Goal: Task Accomplishment & Management: Manage account settings

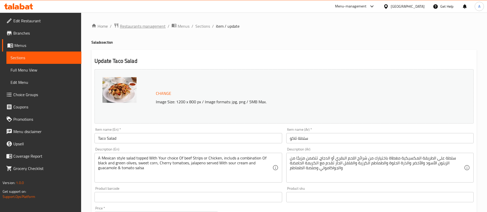
click at [130, 24] on span "Restaurants management" at bounding box center [143, 26] width 46 height 6
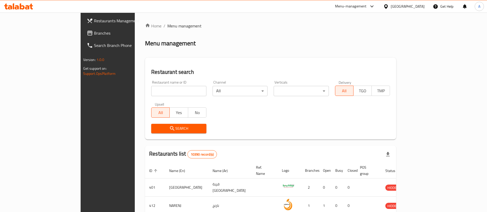
drag, startPoint x: 146, startPoint y: 97, endPoint x: 156, endPoint y: 93, distance: 10.3
click at [156, 93] on div "Restaurant name or ID Restaurant name or ID" at bounding box center [178, 89] width 61 height 22
click at [156, 93] on input "search" at bounding box center [178, 91] width 55 height 10
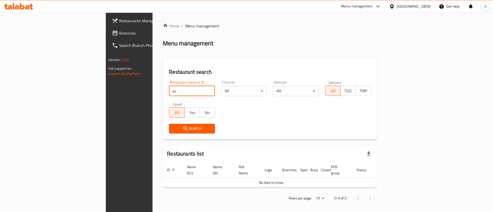
type input "e"
paste input "Éclat Chocolatier"
type input "Éclat Chocolatier"
click at [173, 132] on span "Search" at bounding box center [192, 129] width 38 height 6
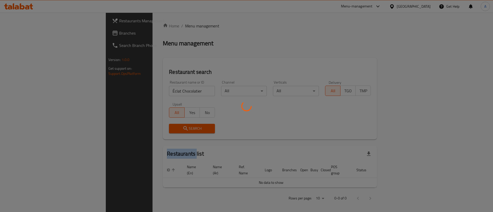
click at [136, 132] on div at bounding box center [246, 106] width 493 height 212
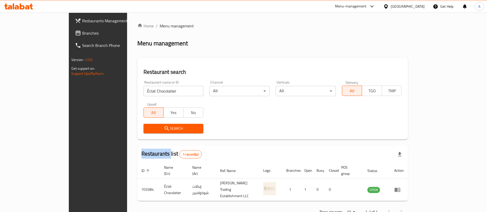
scroll to position [7, 0]
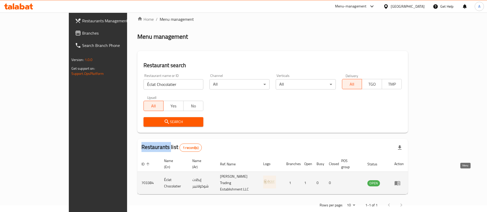
click at [401, 180] on icon "enhanced table" at bounding box center [397, 183] width 6 height 6
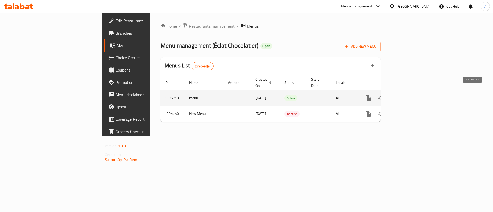
click at [412, 92] on link "enhanced table" at bounding box center [405, 98] width 12 height 12
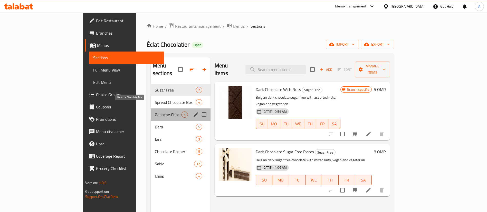
click at [155, 112] on span "Ganache Chocolate Box" at bounding box center [168, 115] width 27 height 6
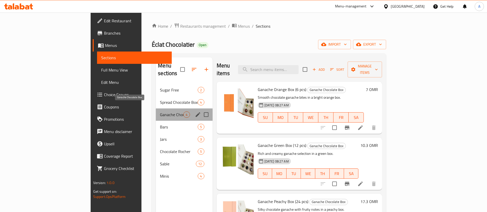
click at [160, 112] on span "Ganache Chocolate Box" at bounding box center [171, 115] width 23 height 6
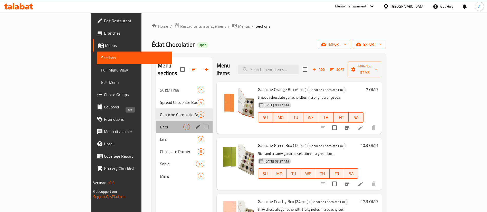
click at [160, 124] on span "Bars" at bounding box center [171, 127] width 23 height 6
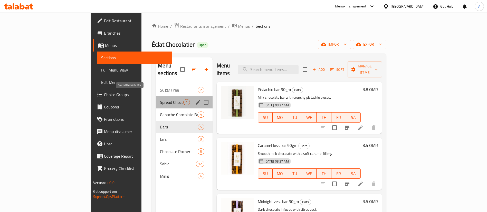
click at [160, 99] on span "Spread Chocolate Box" at bounding box center [171, 102] width 23 height 6
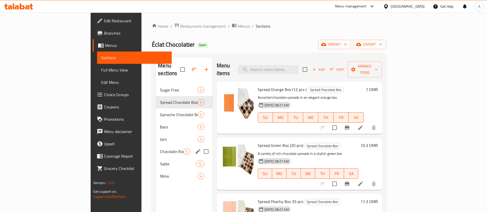
scroll to position [25, 0]
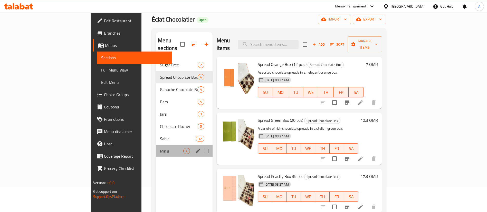
click at [156, 147] on div "Minis 4" at bounding box center [184, 151] width 56 height 12
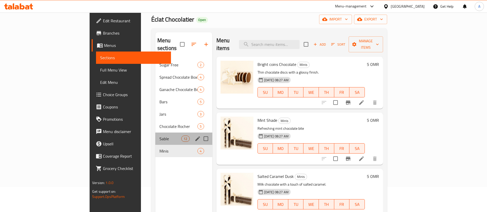
click at [155, 135] on div "Sable 12" at bounding box center [183, 139] width 57 height 12
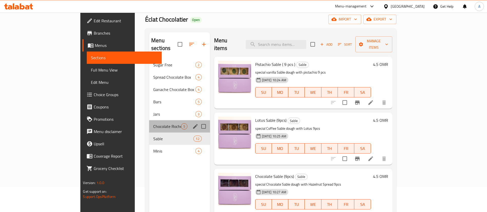
click at [149, 120] on div "Chocolate Rocher 5" at bounding box center [179, 126] width 61 height 12
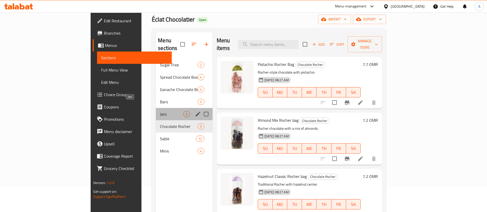
click at [160, 111] on span "Jars" at bounding box center [171, 114] width 23 height 6
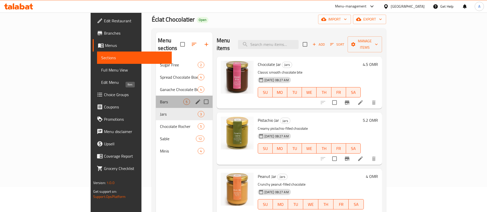
click at [160, 99] on span "Bars" at bounding box center [171, 102] width 23 height 6
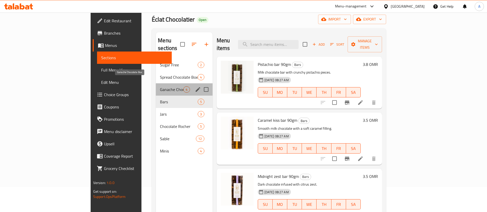
click at [160, 87] on span "Ganache Chocolate Box" at bounding box center [171, 90] width 23 height 6
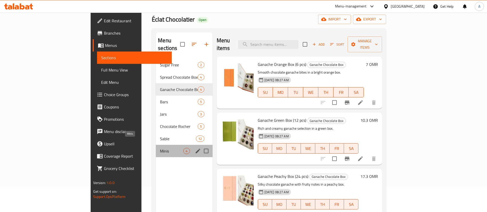
click at [160, 148] on span "Minis" at bounding box center [171, 151] width 23 height 6
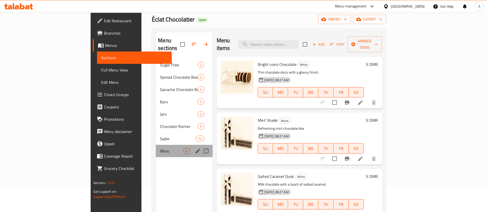
click at [156, 145] on div "Minis 4" at bounding box center [184, 151] width 56 height 12
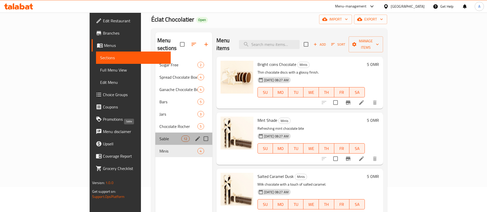
click at [159, 136] on span "Sable" at bounding box center [170, 139] width 22 height 6
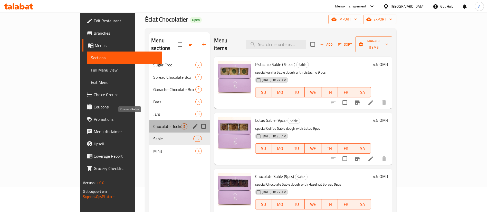
click at [153, 124] on span "Chocolate Rocher" at bounding box center [166, 127] width 27 height 6
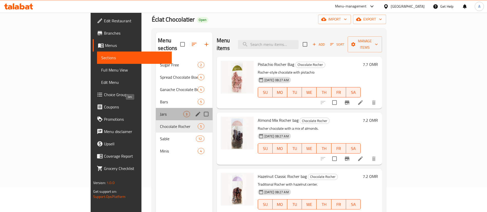
click at [160, 111] on span "Jars" at bounding box center [171, 114] width 23 height 6
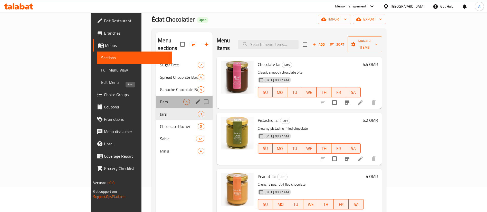
click at [160, 99] on span "Bars" at bounding box center [171, 102] width 23 height 6
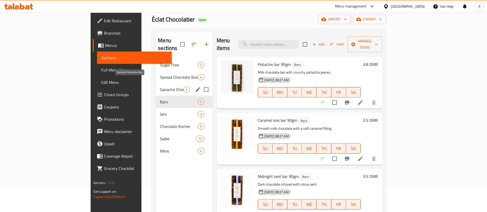
click at [160, 87] on span "Ganache Chocolate Box" at bounding box center [171, 90] width 23 height 6
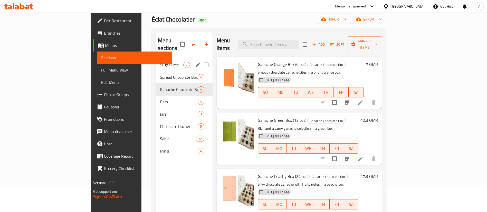
click at [156, 62] on div "Sugar Free 2" at bounding box center [184, 65] width 56 height 12
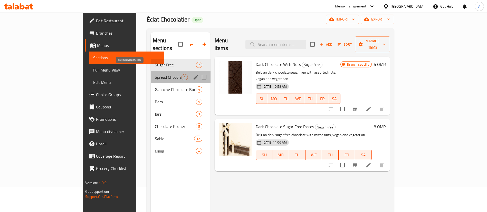
click at [155, 74] on span "Spread Chocolate Box" at bounding box center [168, 77] width 27 height 6
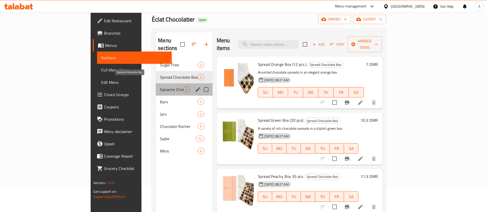
click at [160, 87] on span "Ganache Chocolate Box" at bounding box center [171, 90] width 23 height 6
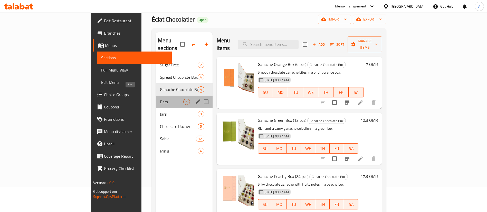
click at [160, 99] on span "Bars" at bounding box center [171, 102] width 23 height 6
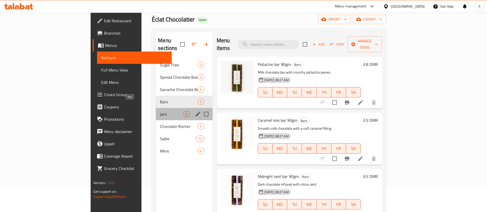
click at [160, 111] on span "Jars" at bounding box center [171, 114] width 23 height 6
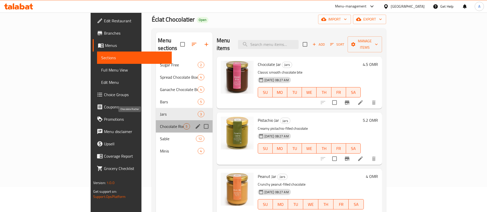
click at [160, 124] on span "Chocolate Rocher" at bounding box center [171, 127] width 23 height 6
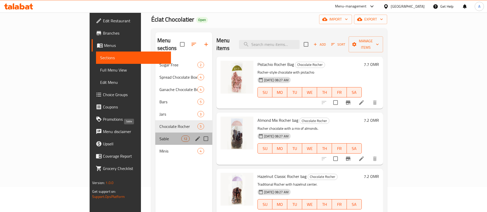
click at [159, 136] on span "Sable" at bounding box center [170, 139] width 22 height 6
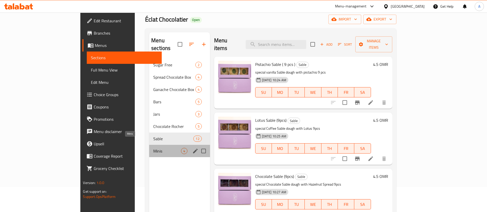
click at [153, 148] on span "Minis" at bounding box center [166, 151] width 27 height 6
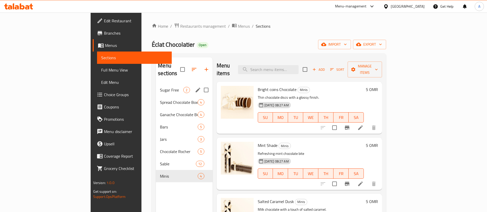
click at [156, 84] on div "Sugar Free 2" at bounding box center [184, 90] width 56 height 12
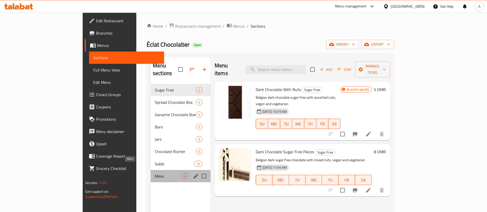
click at [155, 173] on span "Minis" at bounding box center [168, 176] width 27 height 6
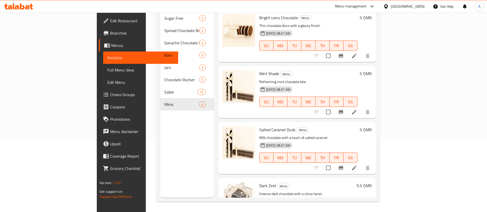
scroll to position [40, 0]
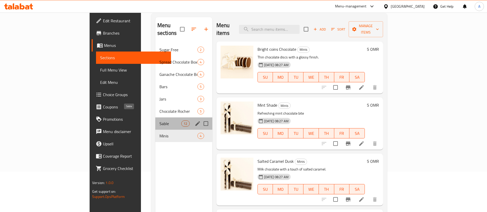
click at [159, 121] on span "Sable" at bounding box center [170, 124] width 22 height 6
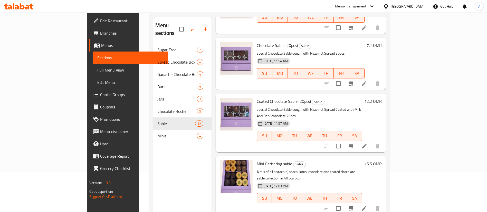
scroll to position [474, 0]
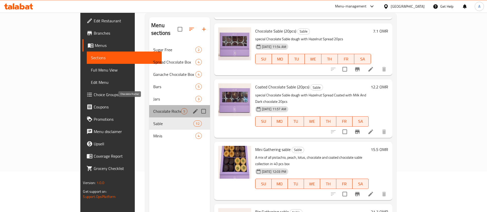
click at [153, 108] on span "Chocolate Rocher" at bounding box center [166, 111] width 27 height 6
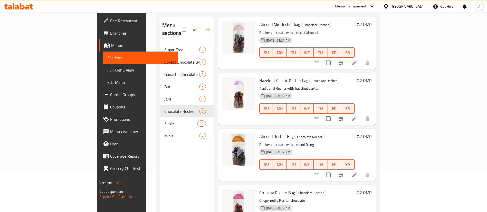
scroll to position [72, 0]
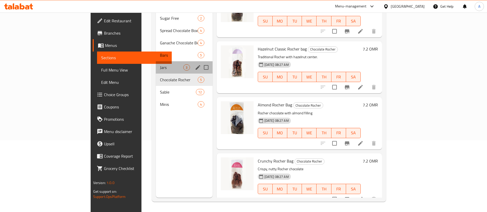
click at [156, 64] on div "Jars 3" at bounding box center [184, 67] width 56 height 12
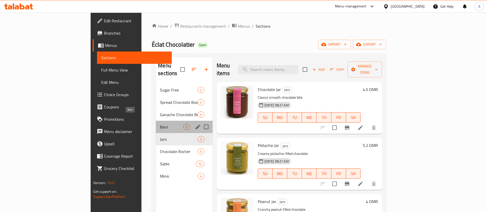
click at [160, 124] on span "Bars" at bounding box center [171, 127] width 23 height 6
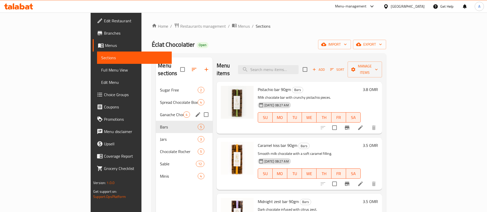
click at [156, 109] on div "Ganache Chocolate Box 4" at bounding box center [184, 115] width 56 height 12
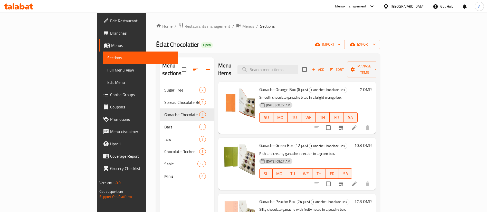
scroll to position [25, 0]
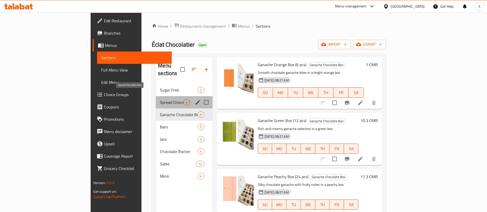
click at [160, 99] on span "Spread Chocolate Box" at bounding box center [171, 102] width 23 height 6
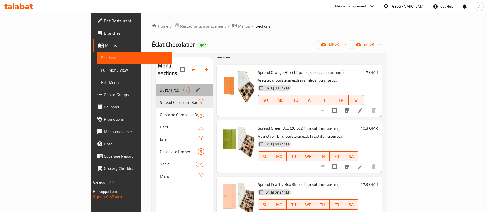
click at [156, 86] on div "Sugar Free 2" at bounding box center [184, 90] width 56 height 12
